Goal: Task Accomplishment & Management: Use online tool/utility

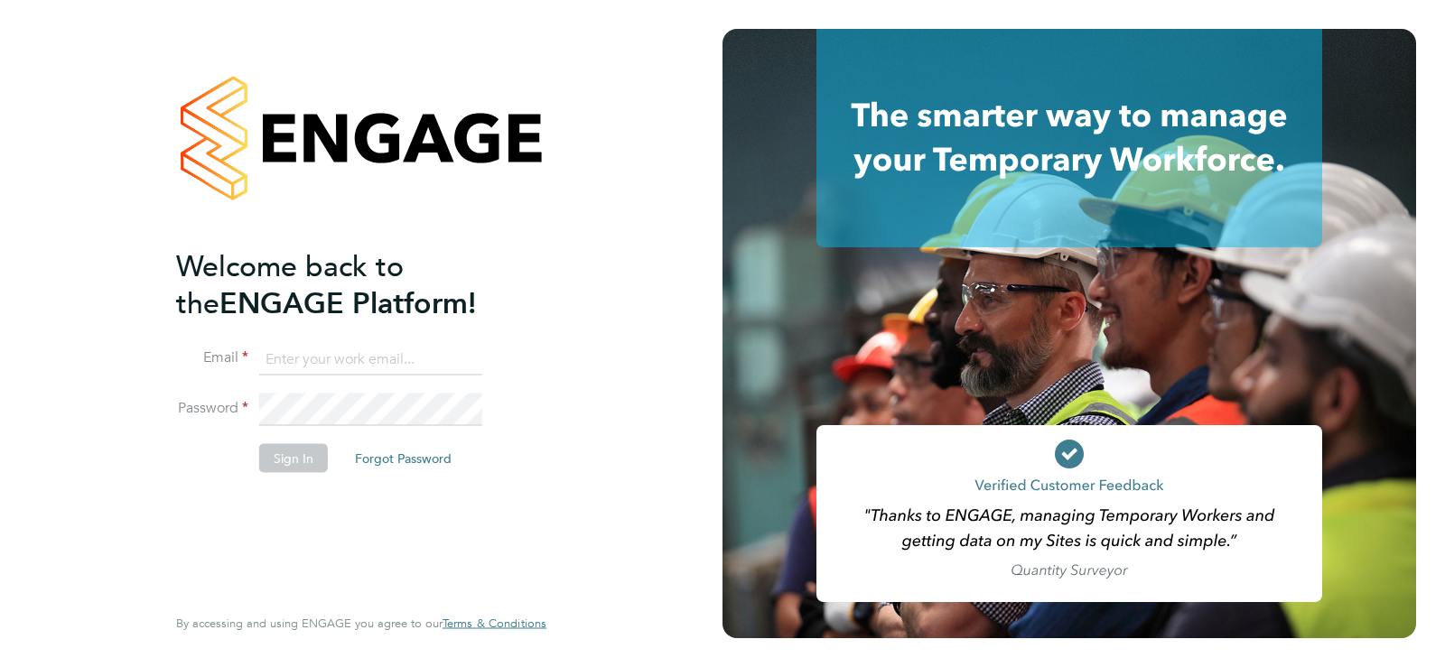
type input "[PERSON_NAME][EMAIL_ADDRESS][DOMAIN_NAME]"
click at [314, 452] on button "Sign In" at bounding box center [293, 457] width 69 height 29
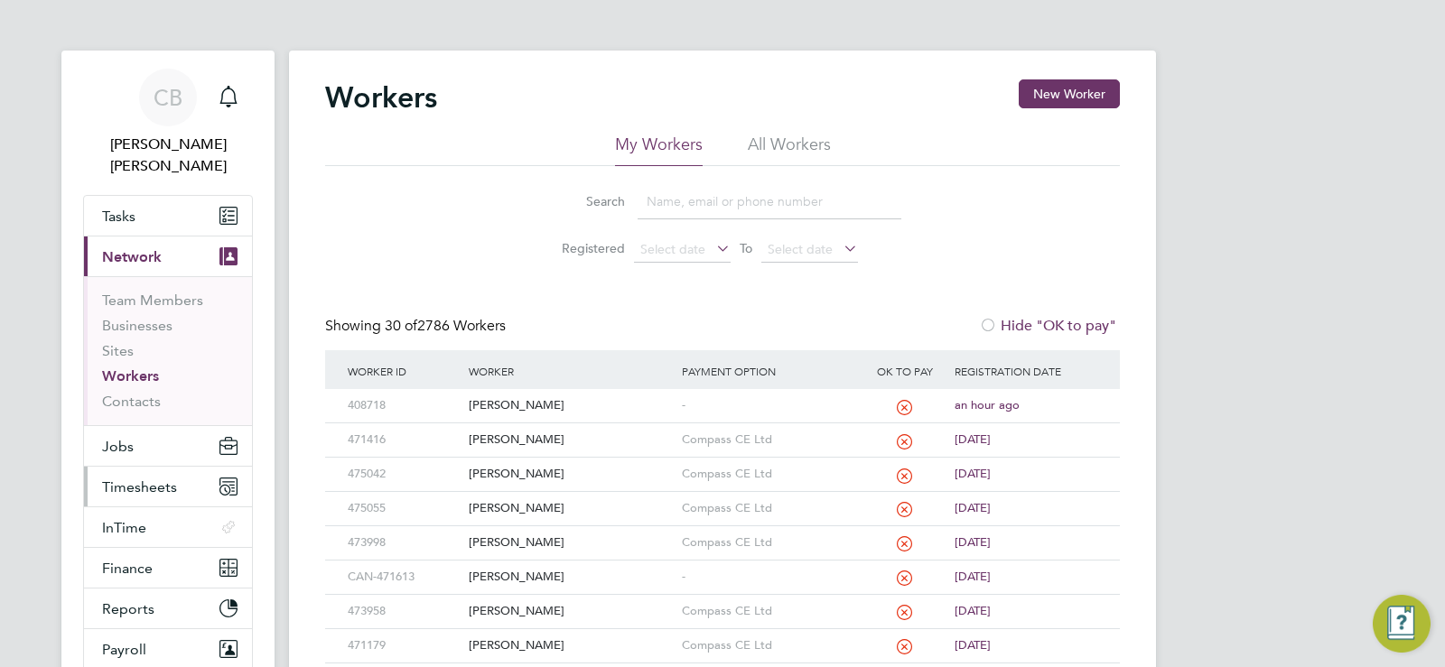
click at [154, 479] on span "Timesheets" at bounding box center [139, 487] width 75 height 17
click at [115, 479] on span "Timesheets" at bounding box center [139, 487] width 75 height 17
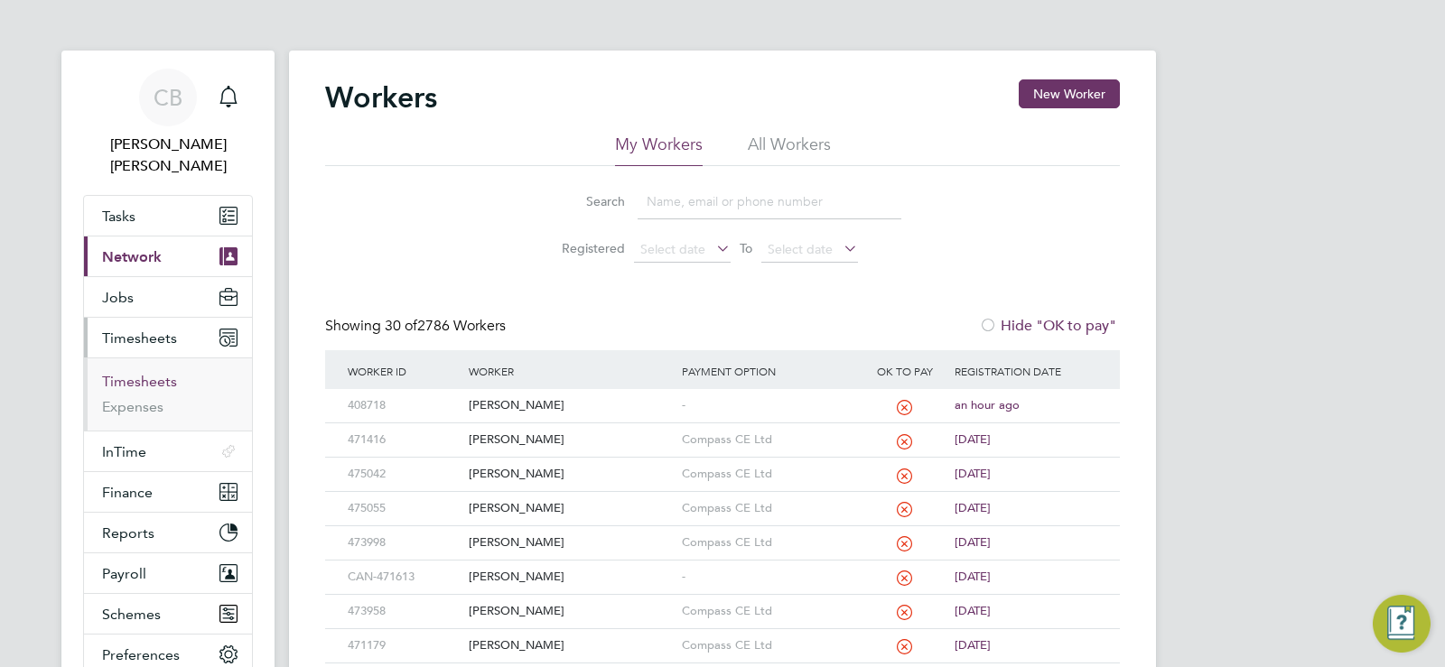
click at [154, 373] on link "Timesheets" at bounding box center [139, 381] width 75 height 17
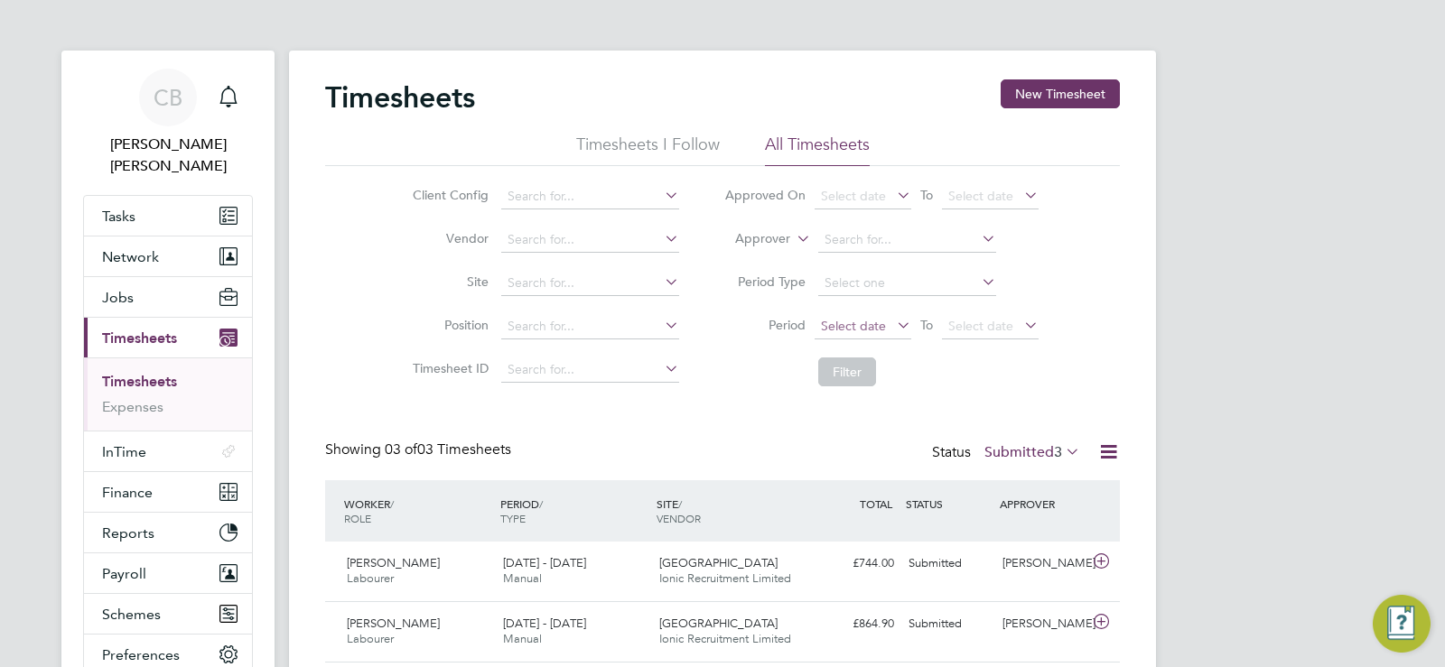
click at [890, 324] on span "Select date" at bounding box center [863, 327] width 97 height 24
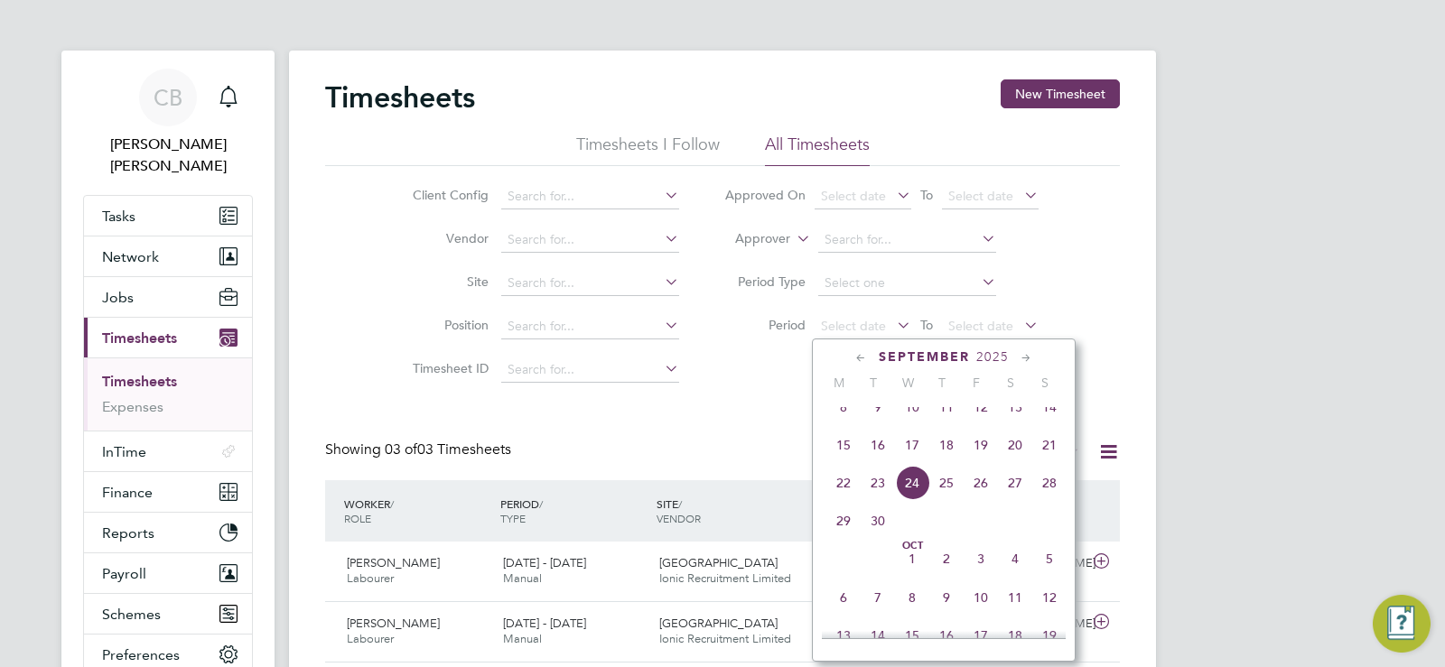
click at [843, 462] on span "15" at bounding box center [843, 445] width 34 height 34
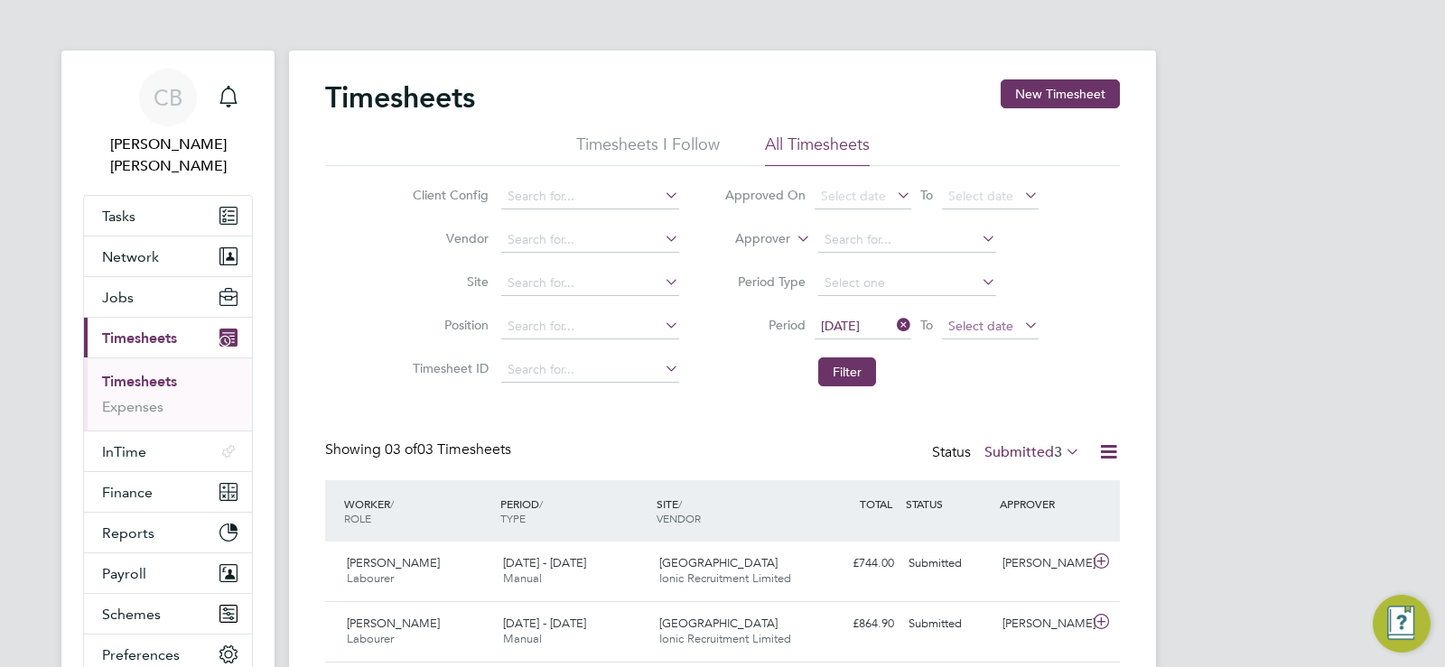
click at [954, 330] on span "Select date" at bounding box center [980, 326] width 65 height 16
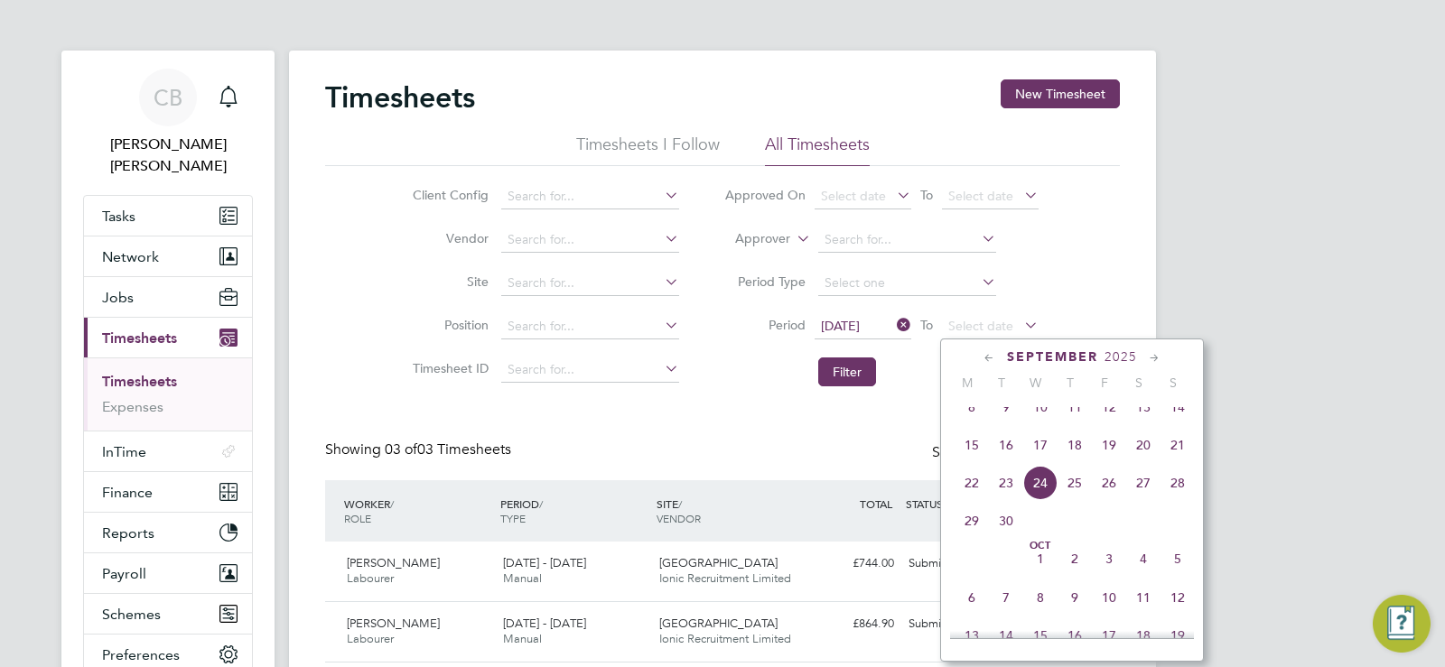
click at [1181, 459] on span "21" at bounding box center [1177, 445] width 34 height 34
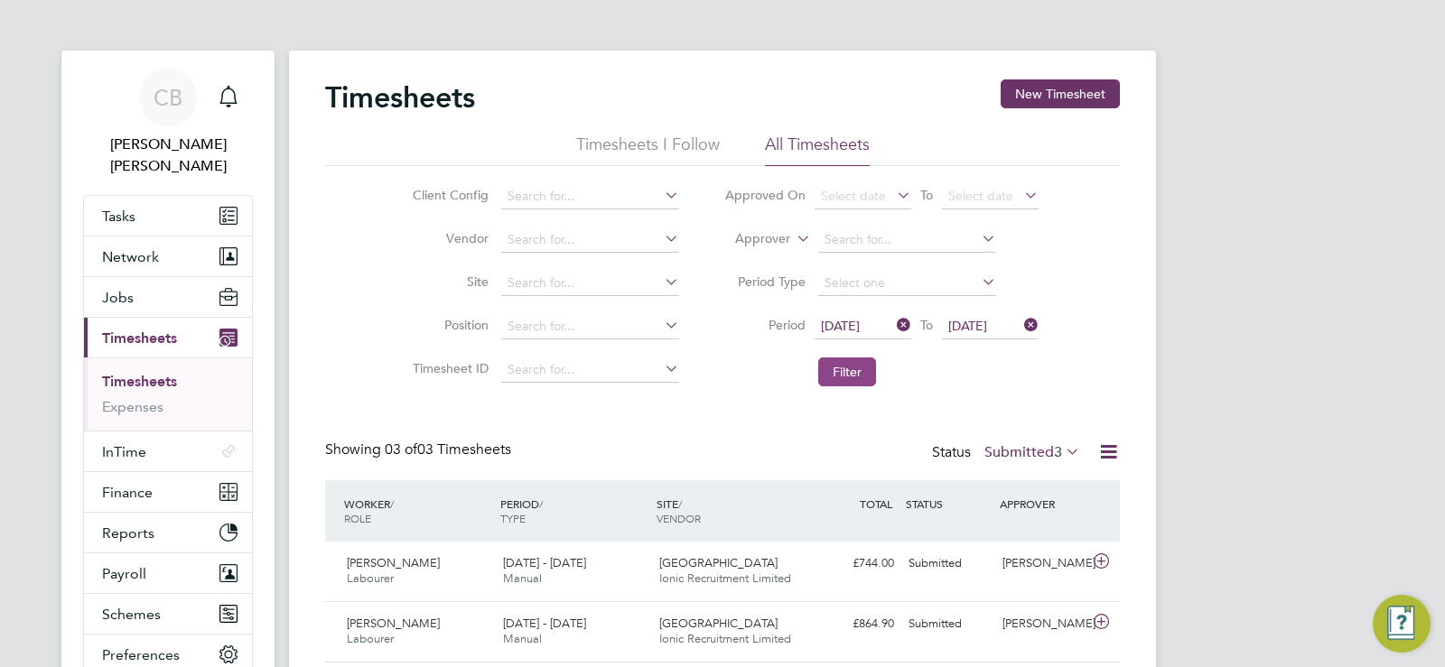
click at [864, 361] on button "Filter" at bounding box center [847, 372] width 58 height 29
